Goal: Find specific page/section: Find specific page/section

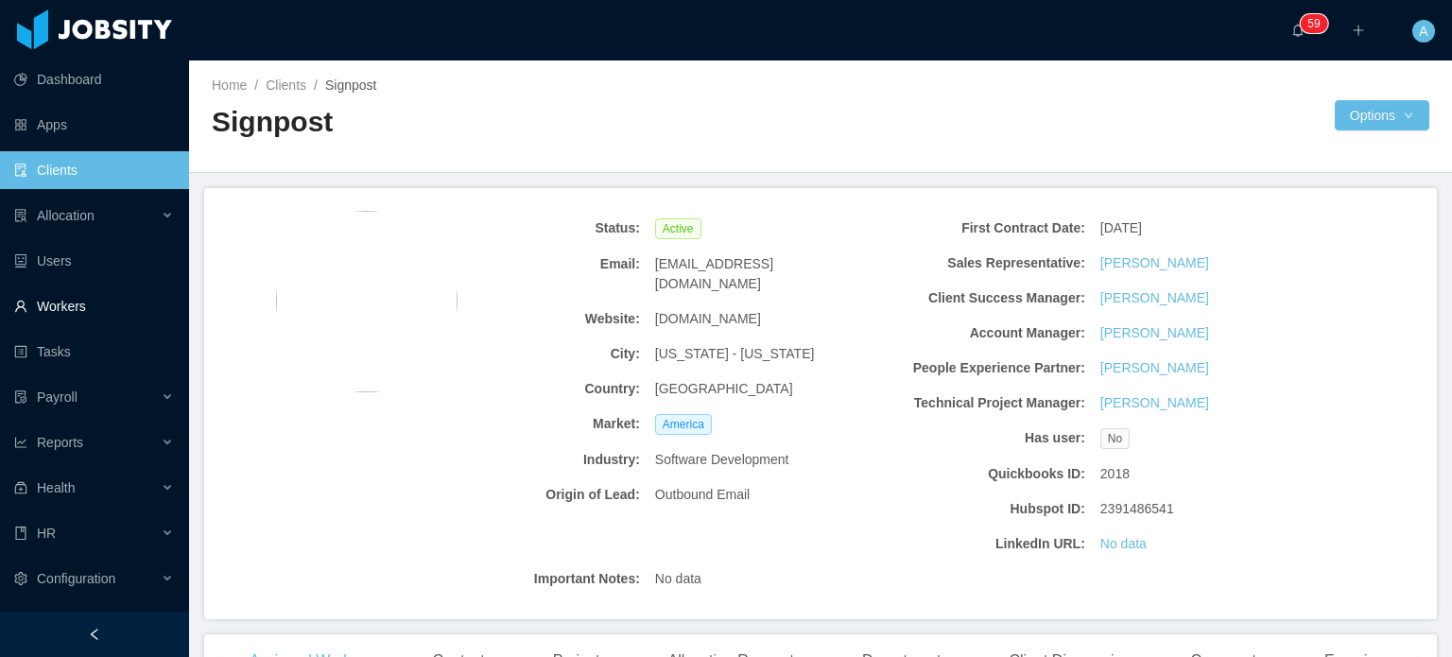
drag, startPoint x: 86, startPoint y: 1, endPoint x: 117, endPoint y: 287, distance: 288.1
click at [117, 287] on link "Workers" at bounding box center [94, 306] width 160 height 38
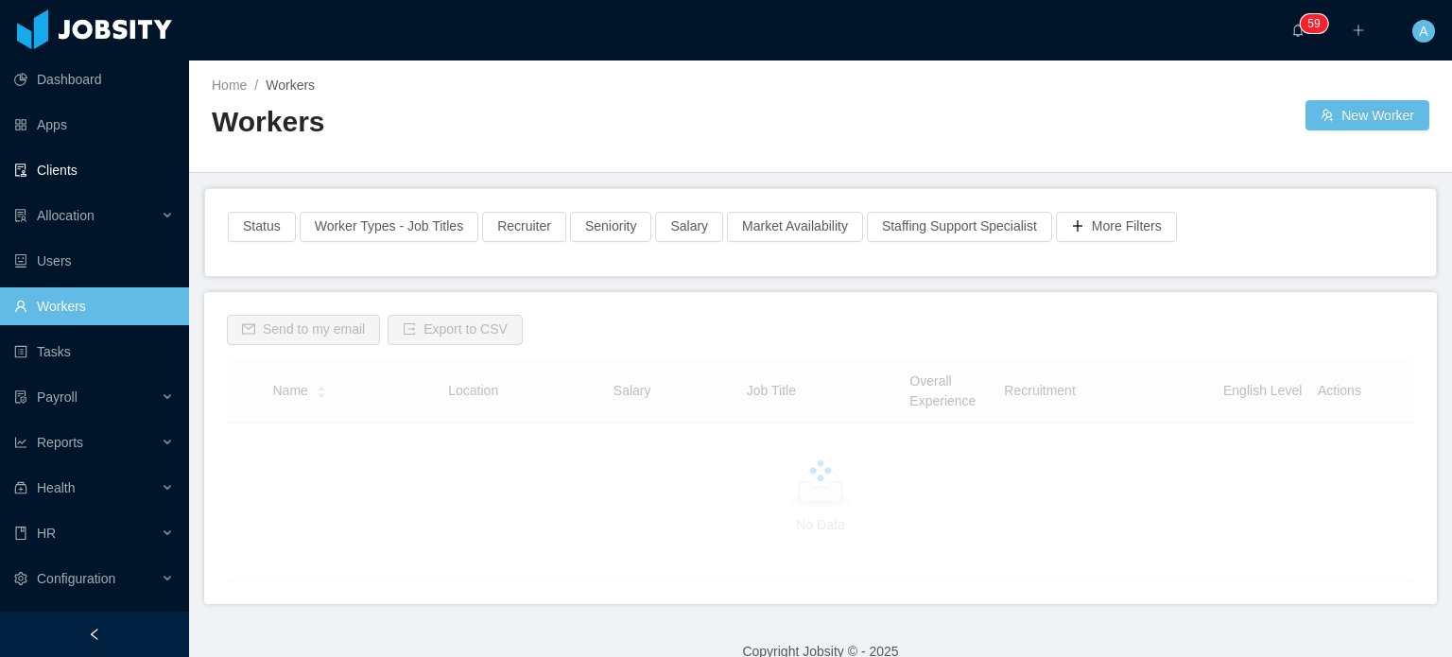
click at [77, 164] on link "Clients" at bounding box center [94, 170] width 160 height 38
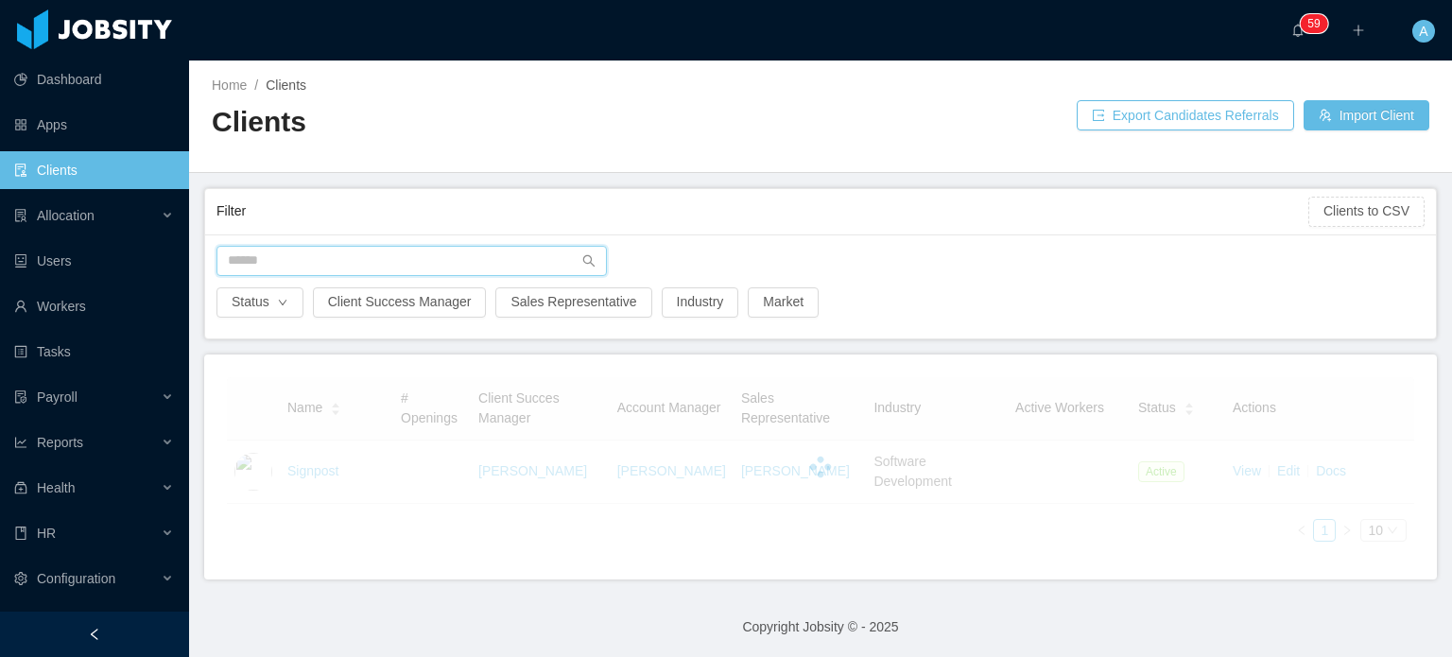
click at [290, 250] on input "text" at bounding box center [411, 261] width 390 height 30
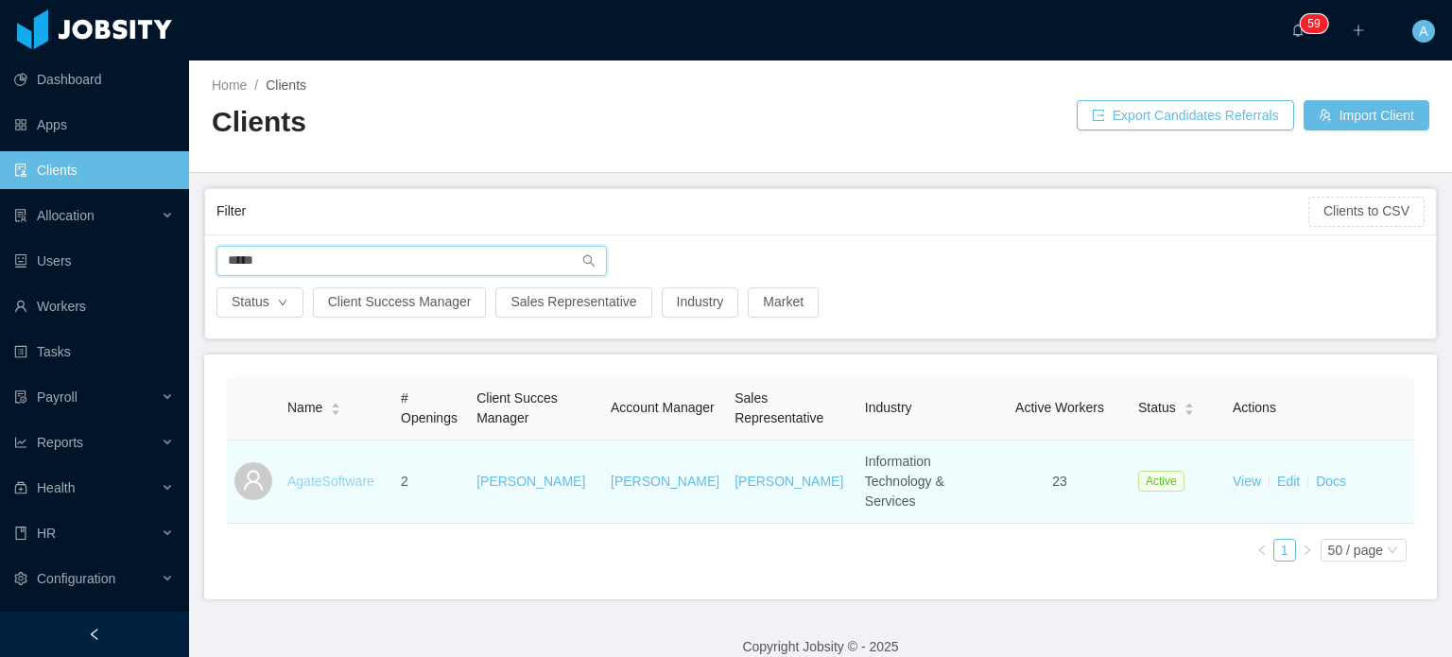
type input "*****"
click at [303, 474] on link "AgateSoftware" at bounding box center [330, 481] width 87 height 15
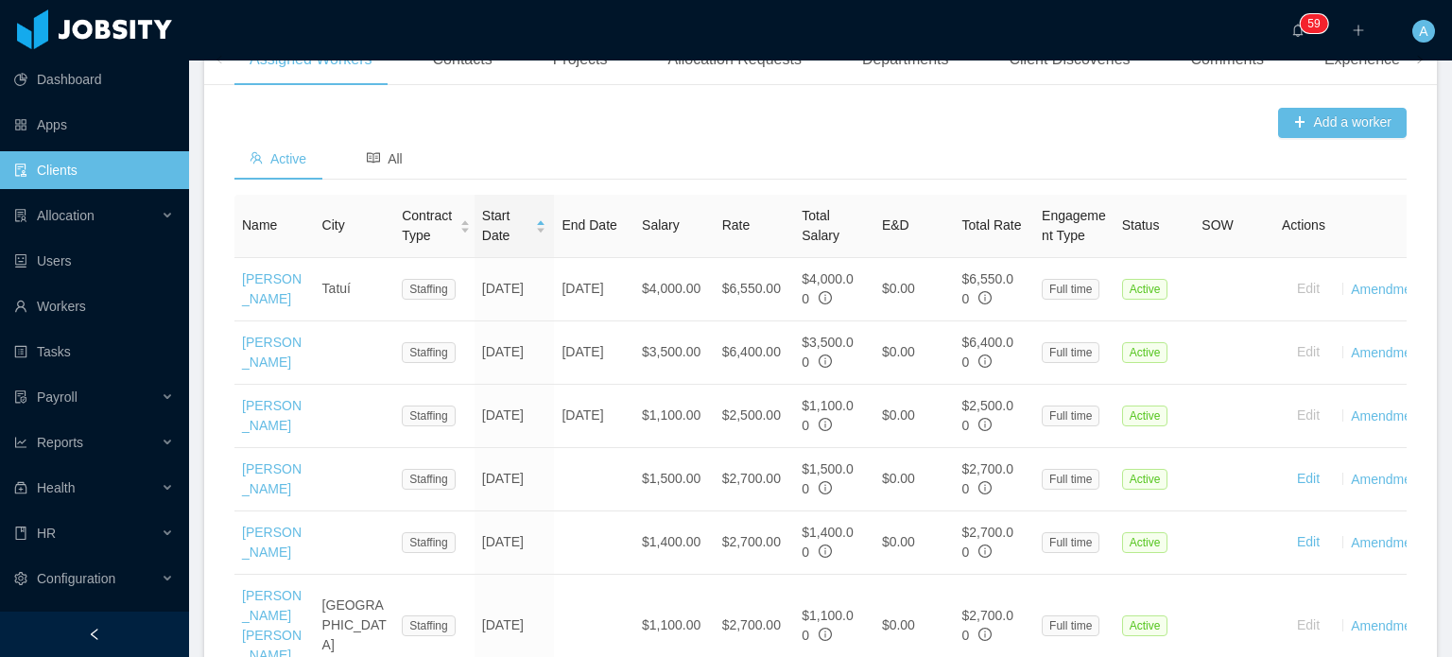
scroll to position [628, 0]
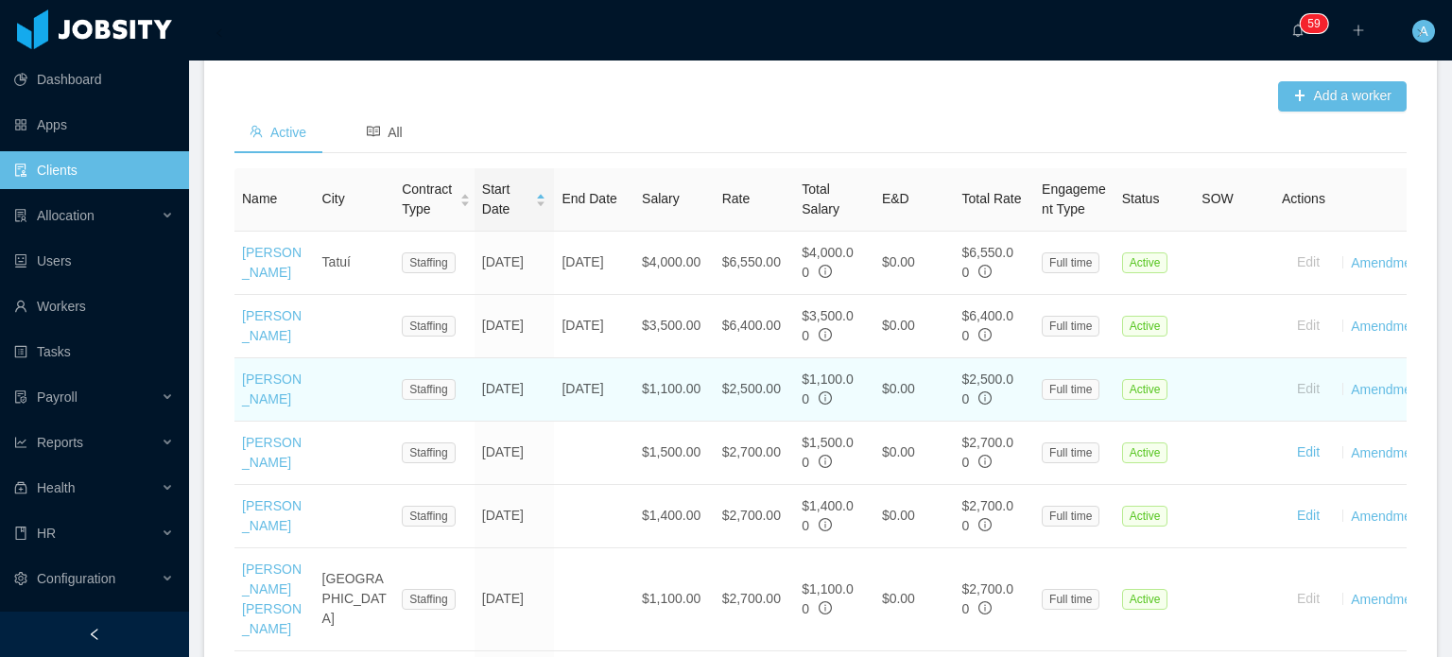
click at [259, 422] on td "[PERSON_NAME]" at bounding box center [274, 389] width 80 height 63
click at [265, 406] on link "[PERSON_NAME]" at bounding box center [272, 388] width 60 height 35
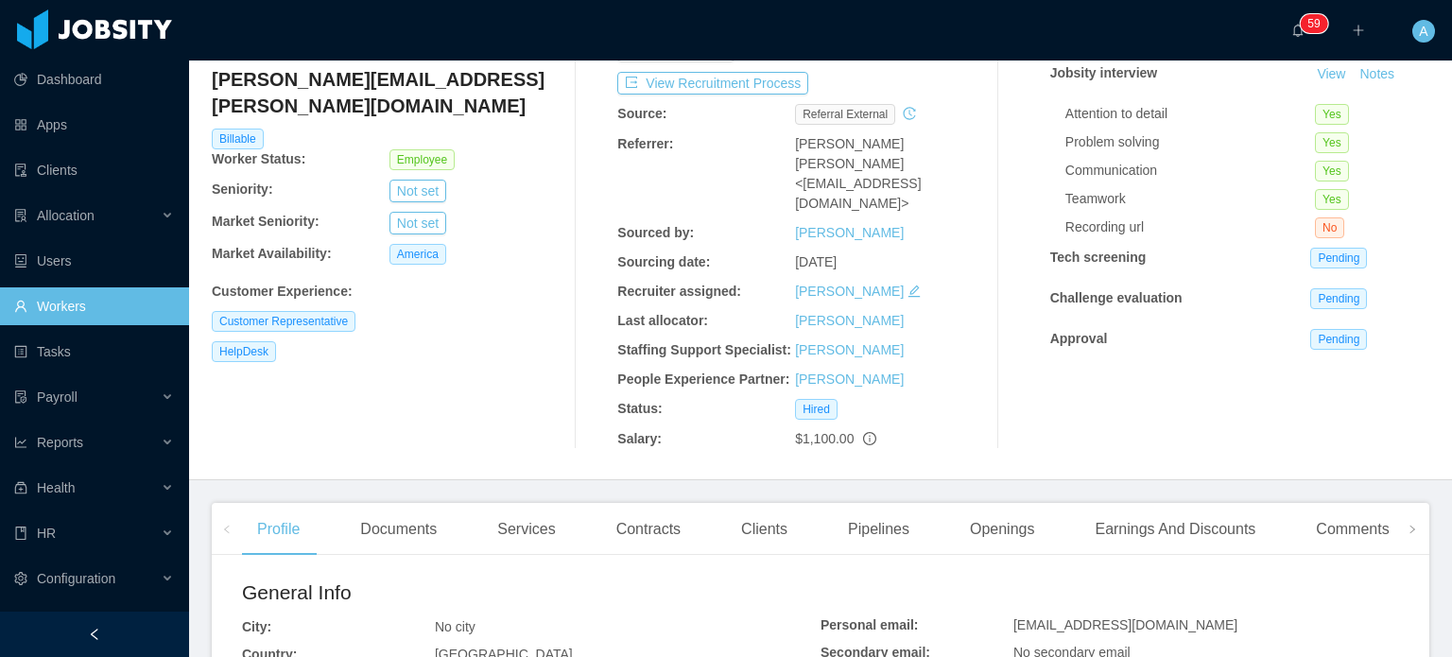
scroll to position [130, 0]
click at [1323, 519] on div "Comments" at bounding box center [1352, 527] width 103 height 53
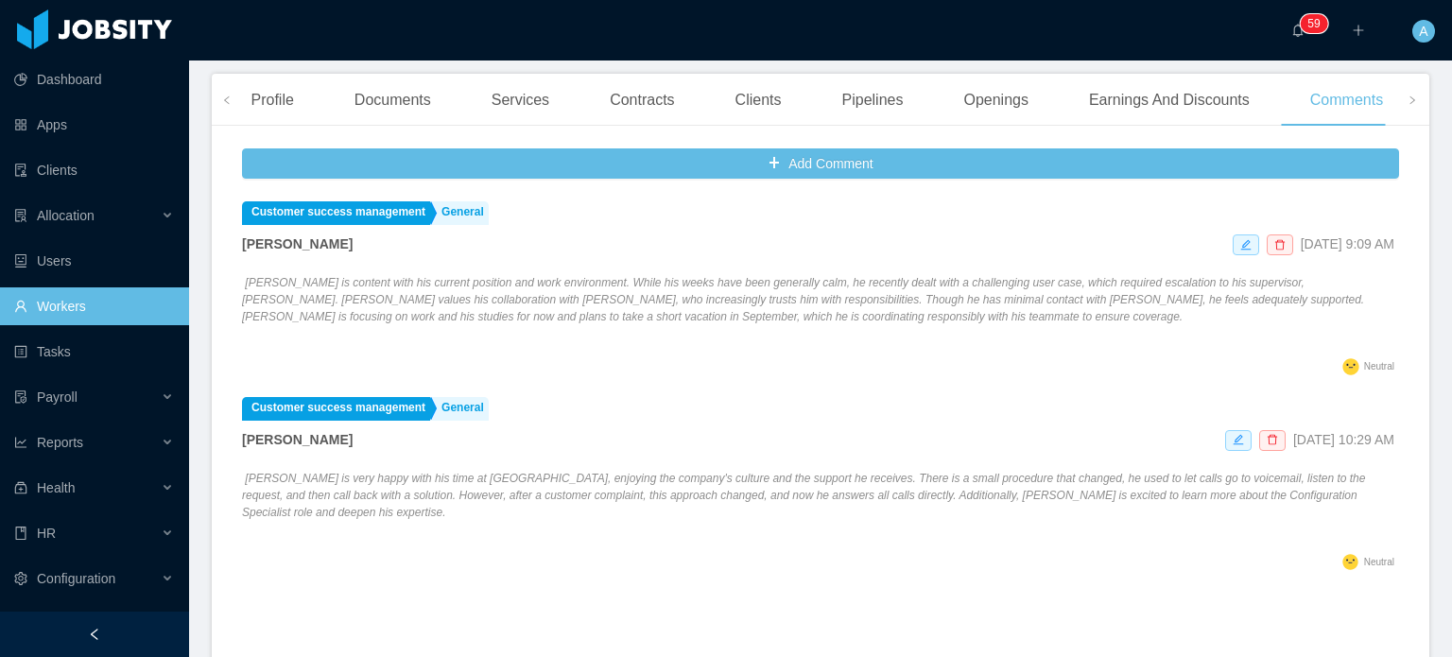
scroll to position [537, 0]
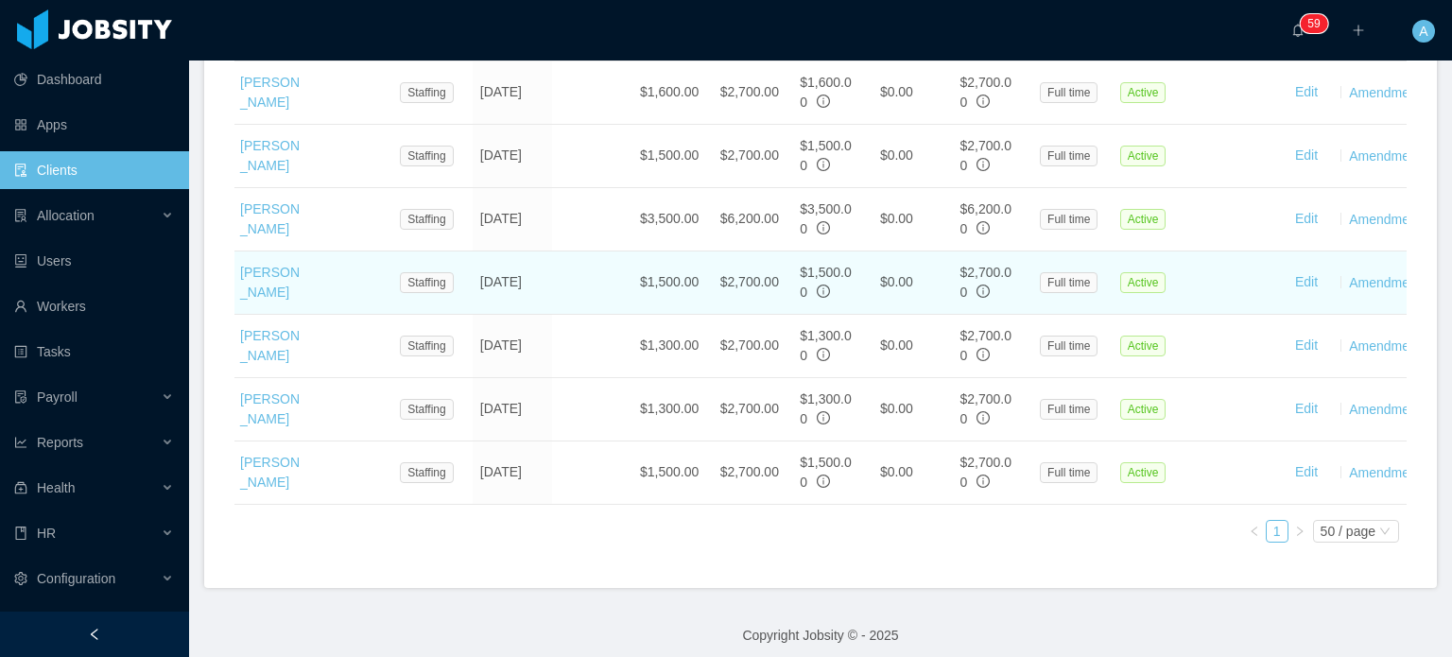
scroll to position [0, 4]
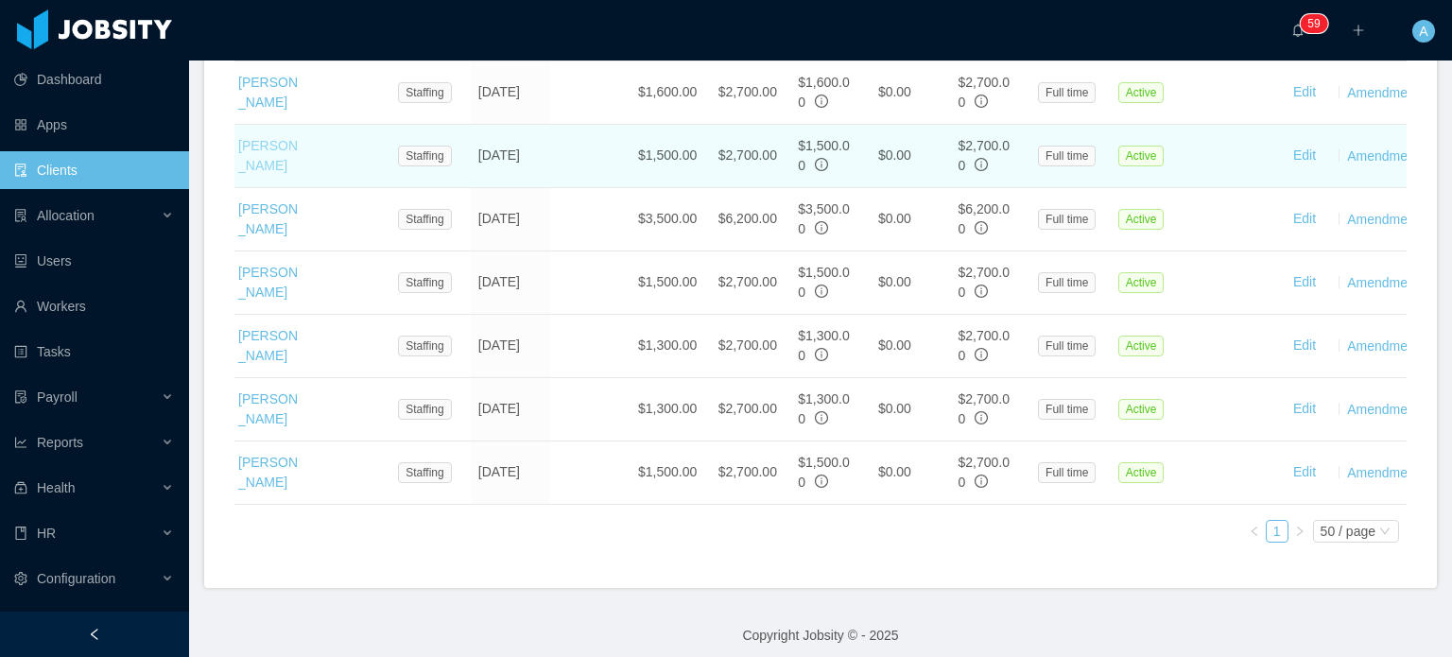
click at [261, 138] on link "[PERSON_NAME]" at bounding box center [268, 155] width 60 height 35
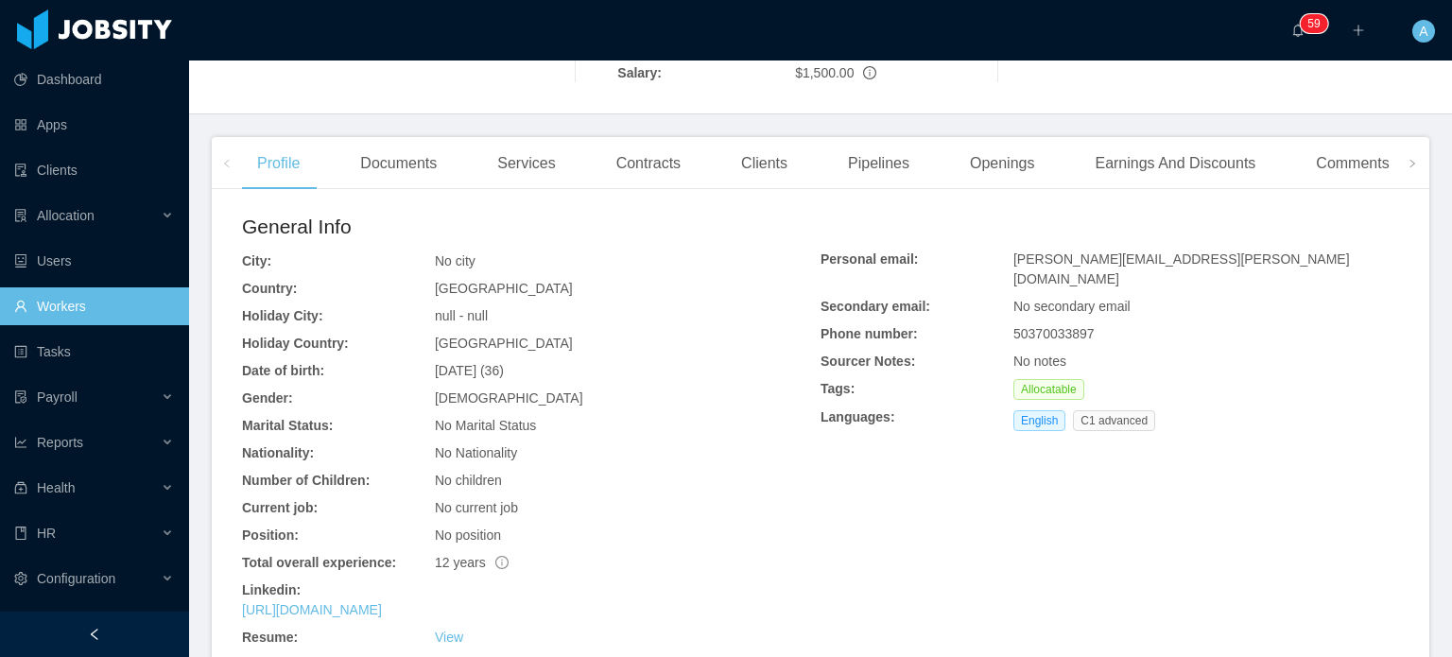
scroll to position [434, 0]
click at [1354, 166] on div "Comments" at bounding box center [1352, 164] width 103 height 53
